Goal: Information Seeking & Learning: Learn about a topic

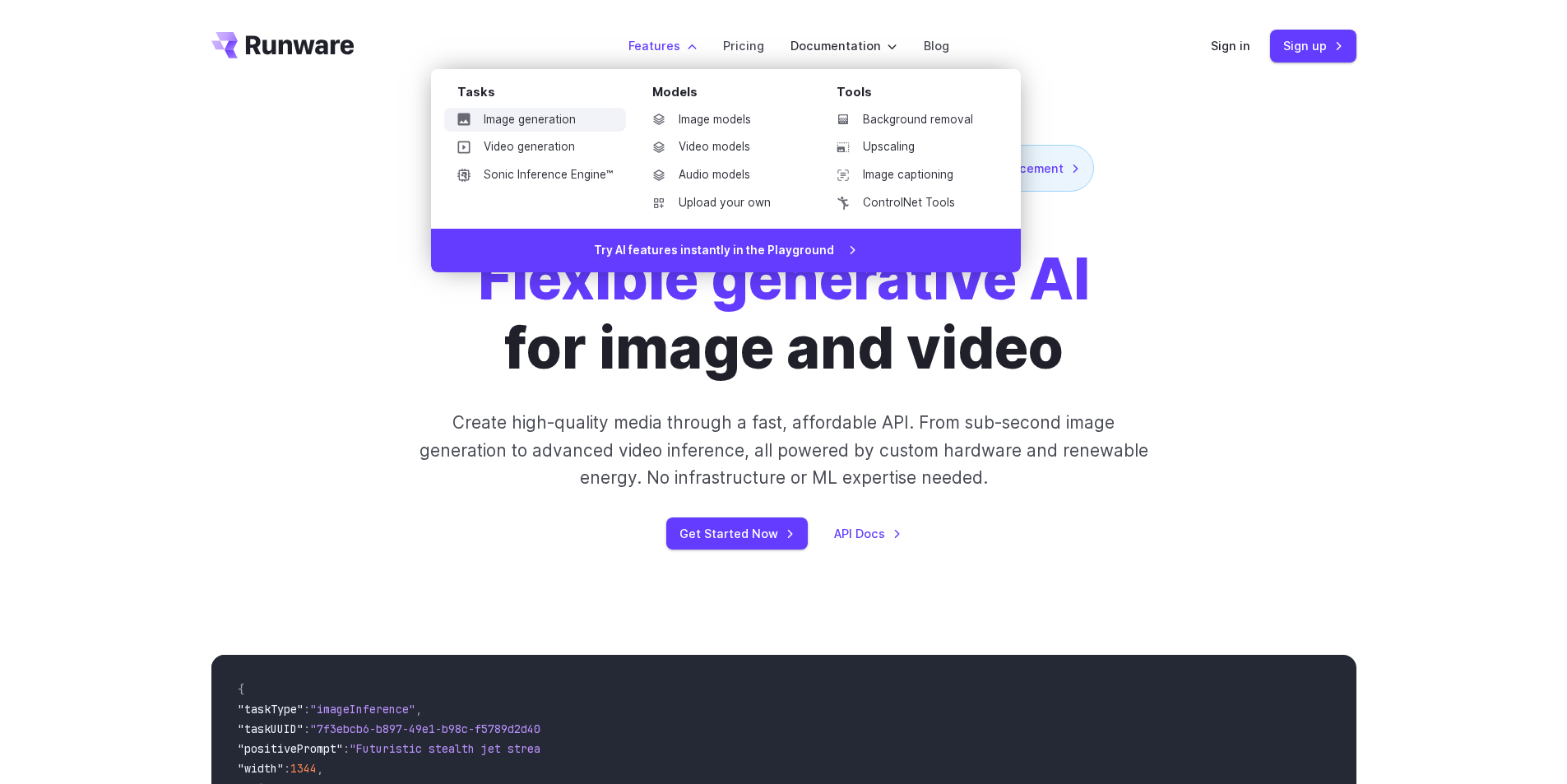
click at [528, 117] on link "Image generation" at bounding box center [535, 119] width 181 height 24
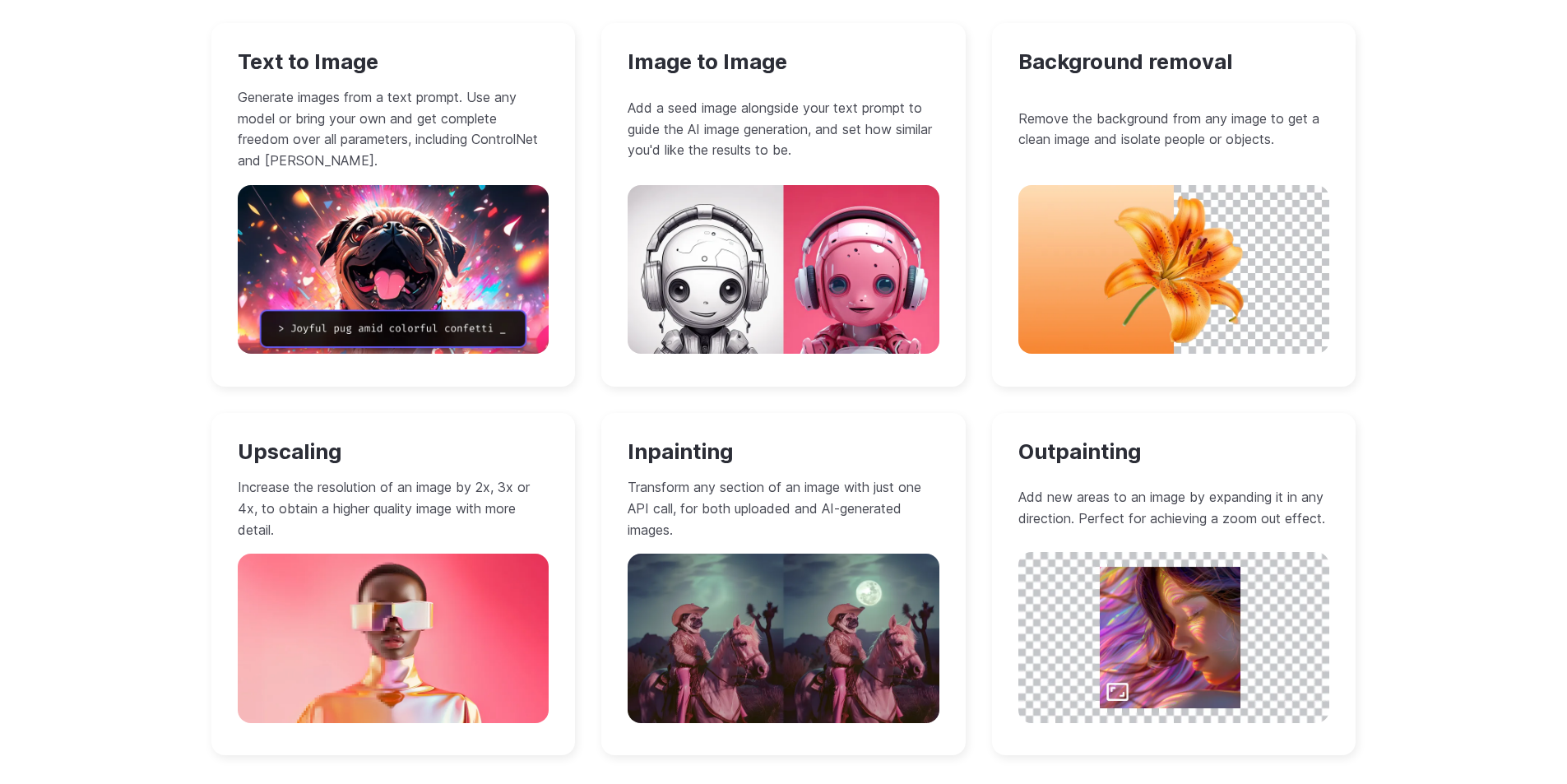
scroll to position [1480, 0]
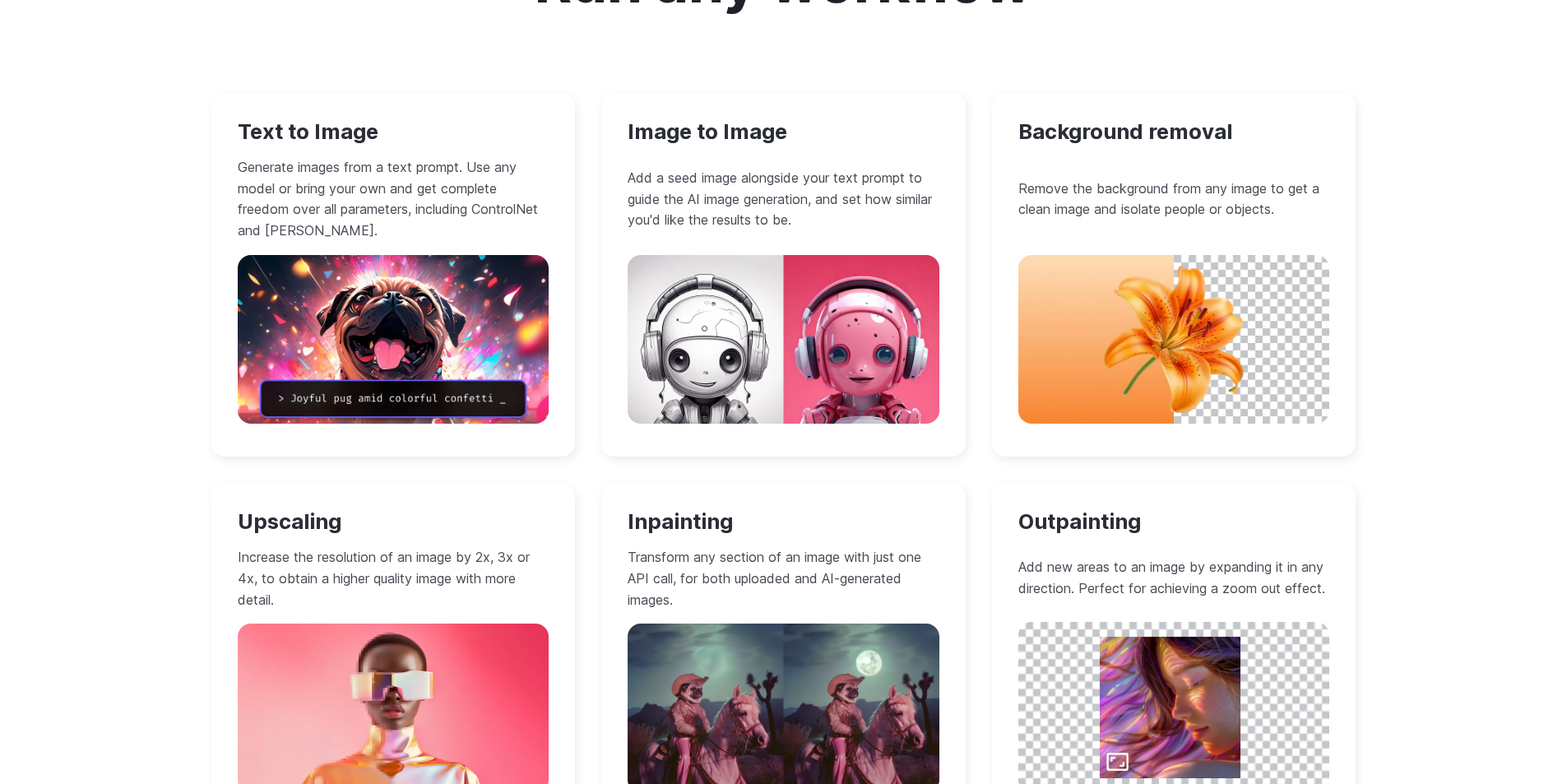
click at [795, 193] on p "Add a seed image alongside your text prompt to guide the AI image generation, a…" at bounding box center [784, 199] width 312 height 63
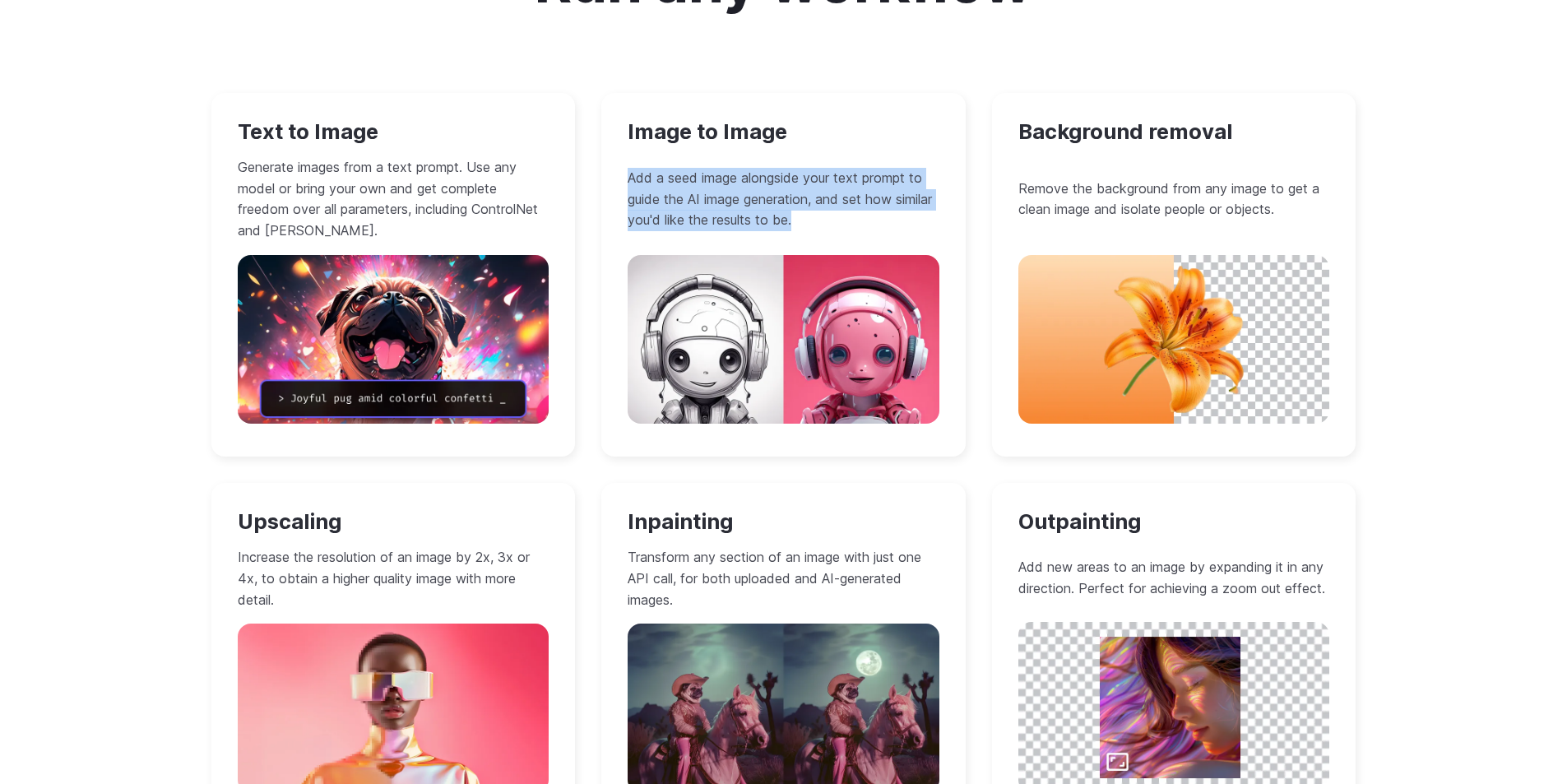
click at [795, 193] on p "Add a seed image alongside your text prompt to guide the AI image generation, a…" at bounding box center [784, 199] width 312 height 63
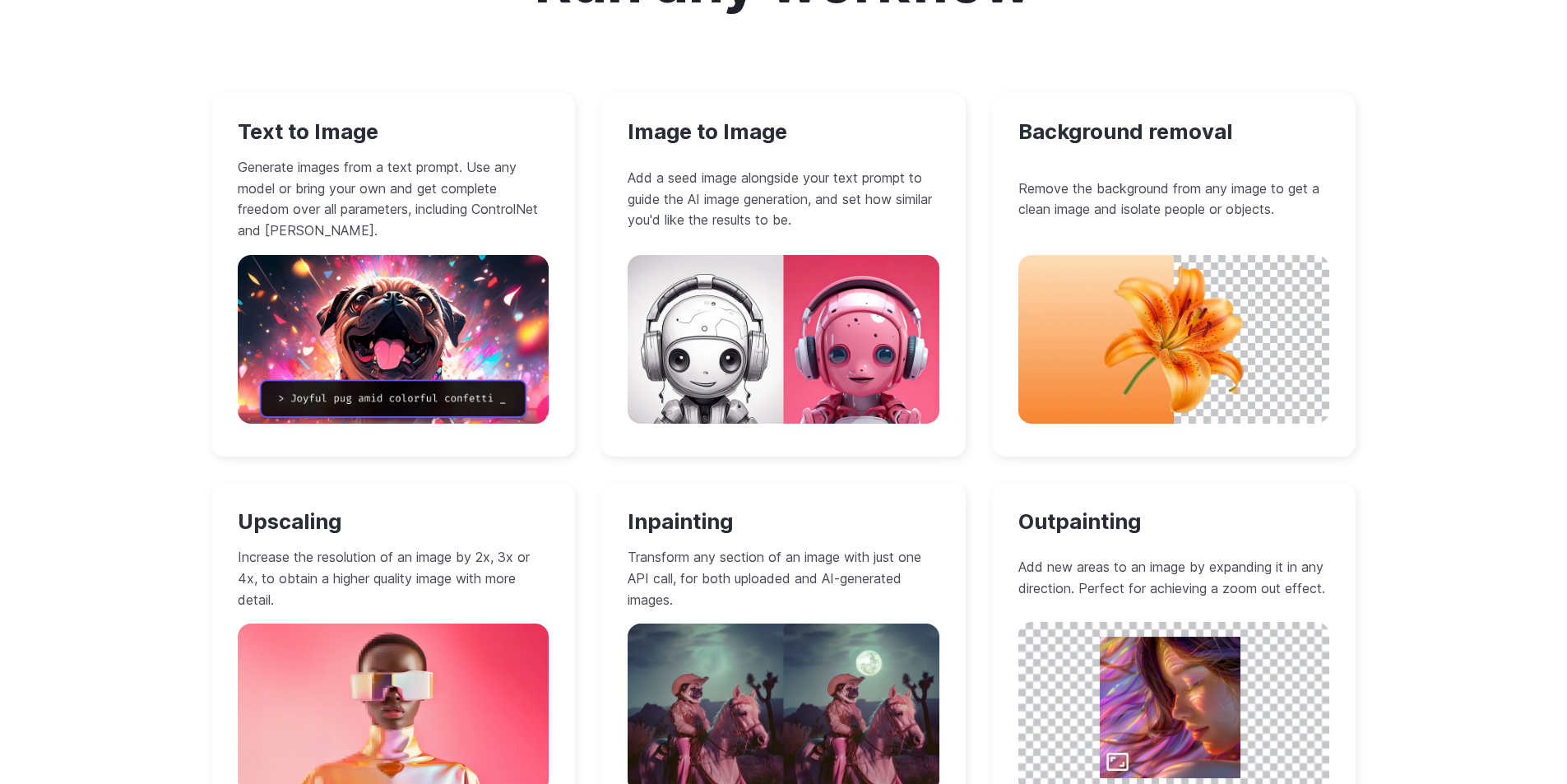
click at [665, 134] on h3 "Image to Image" at bounding box center [784, 132] width 312 height 25
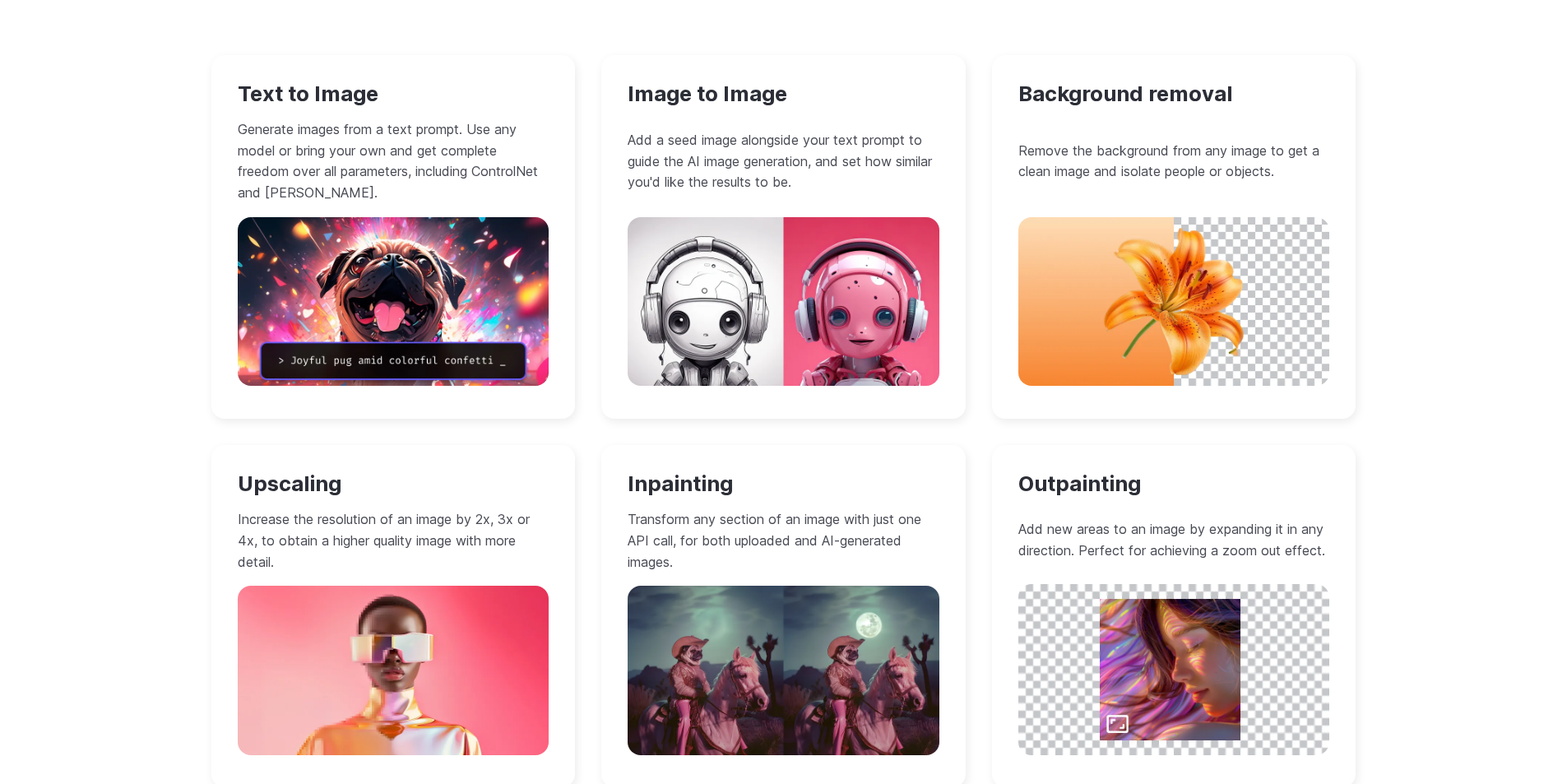
scroll to position [1398, 0]
